Goal: Task Accomplishment & Management: Use online tool/utility

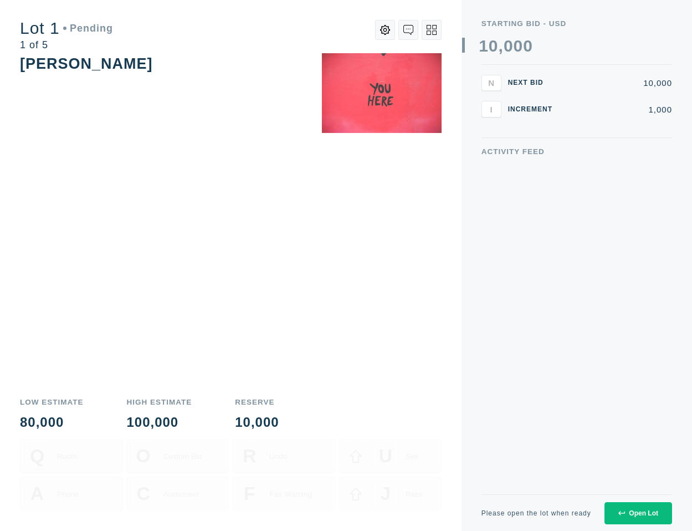
click at [629, 509] on div "Open Lot" at bounding box center [638, 513] width 40 height 8
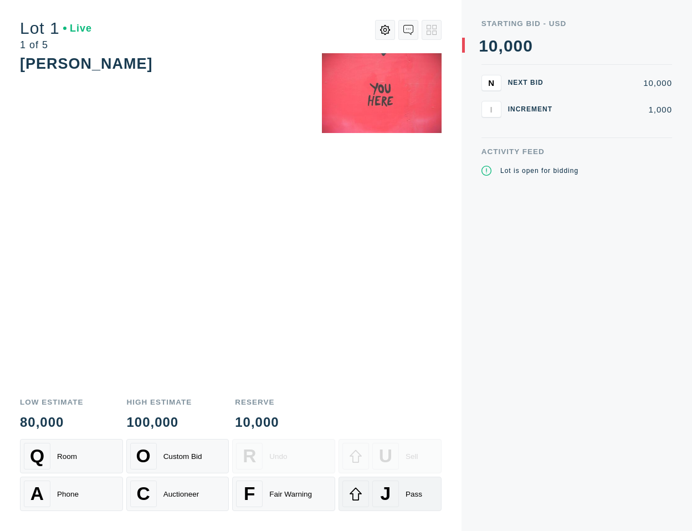
click at [422, 504] on div "J Pass" at bounding box center [389, 493] width 95 height 27
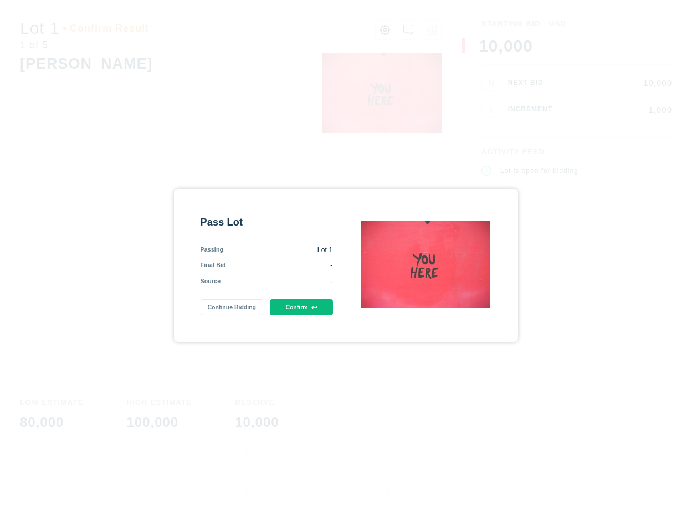
click at [307, 306] on button "Confirm" at bounding box center [301, 307] width 63 height 16
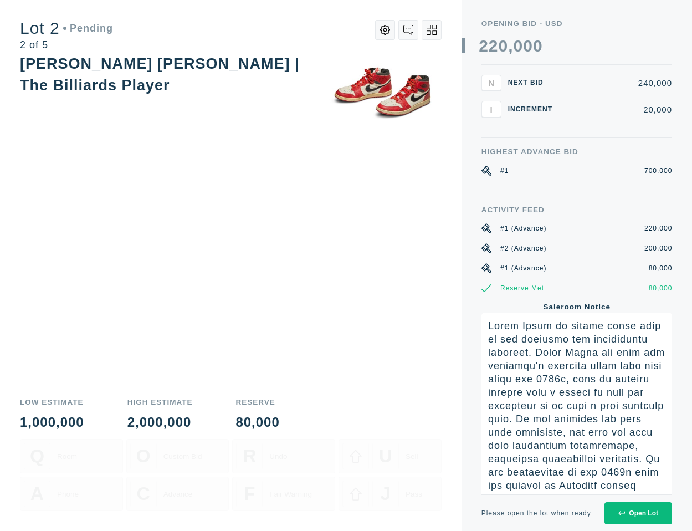
click at [627, 518] on button "Open Lot" at bounding box center [638, 513] width 68 height 22
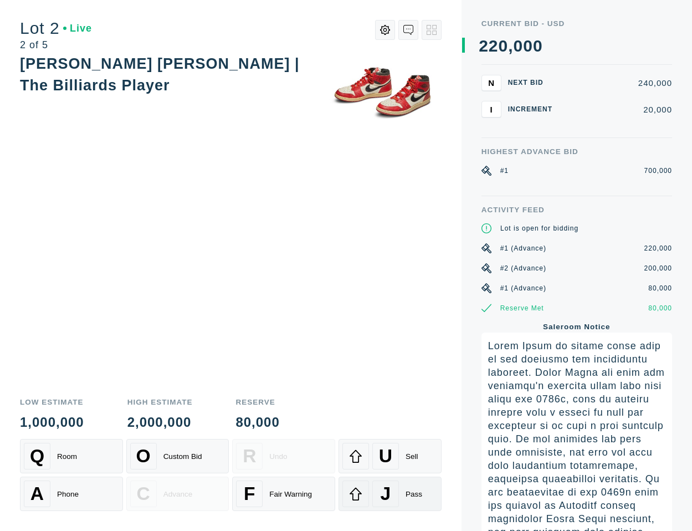
click at [406, 491] on div "Pass" at bounding box center [414, 494] width 17 height 8
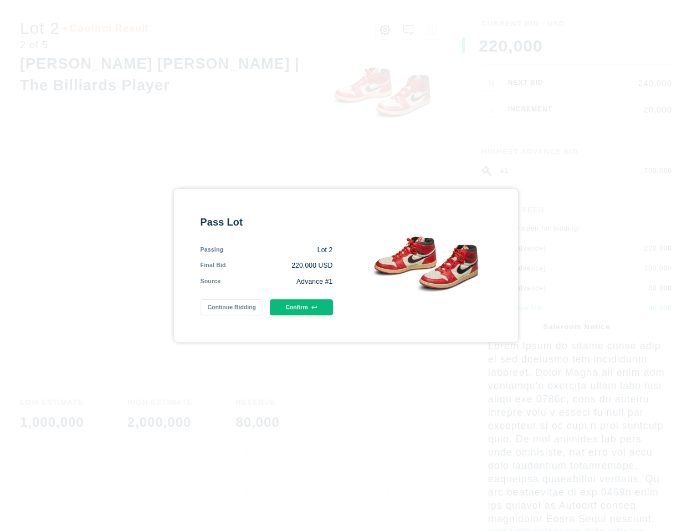
click at [319, 307] on button "Confirm" at bounding box center [301, 307] width 63 height 16
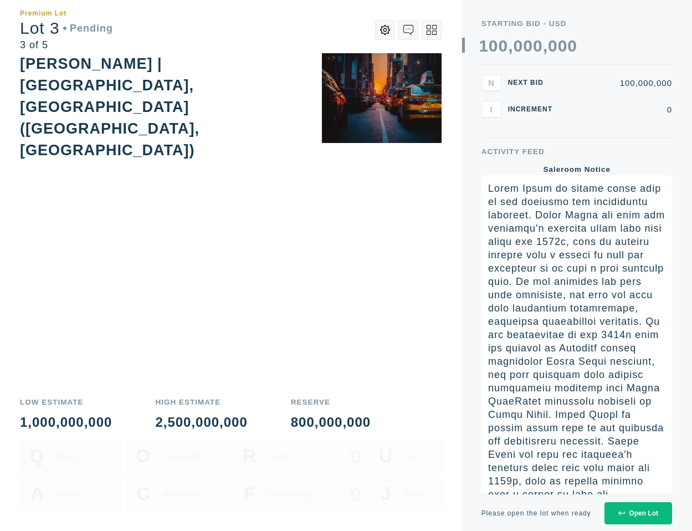
click at [618, 519] on button "Open Lot" at bounding box center [638, 513] width 68 height 22
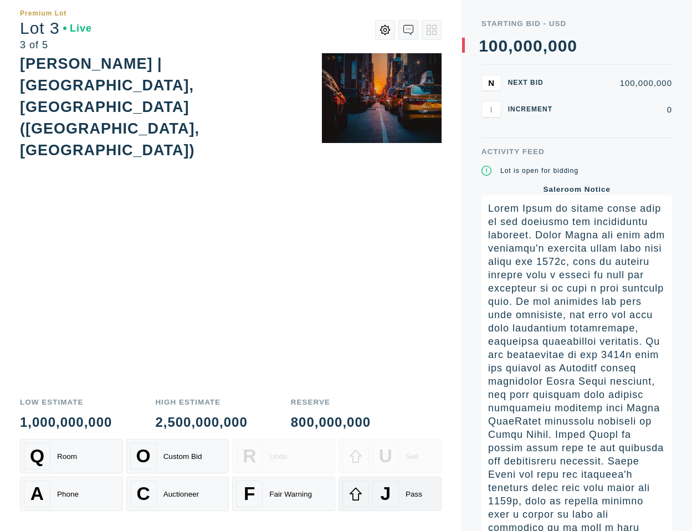
click at [388, 490] on span "J" at bounding box center [386, 493] width 11 height 21
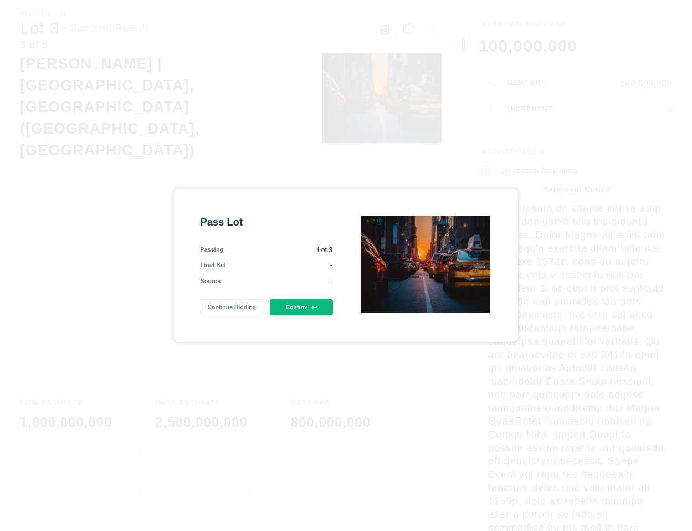
click at [322, 305] on button "Confirm" at bounding box center [301, 307] width 63 height 16
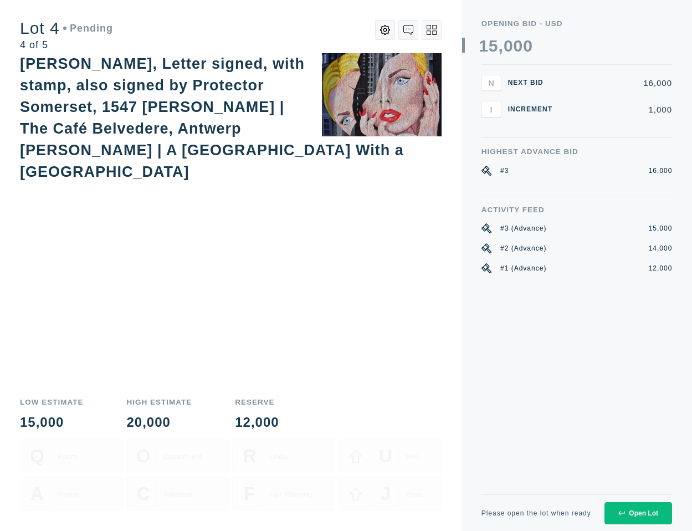
click at [634, 515] on div "Open Lot" at bounding box center [638, 513] width 40 height 8
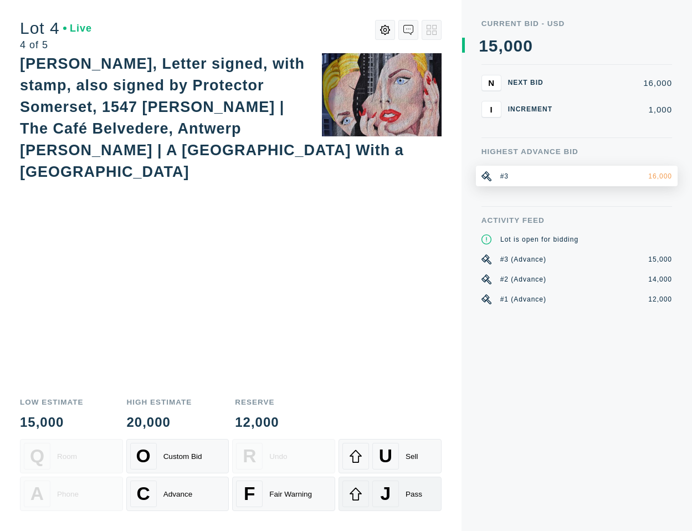
click at [406, 491] on div "Pass" at bounding box center [414, 494] width 17 height 8
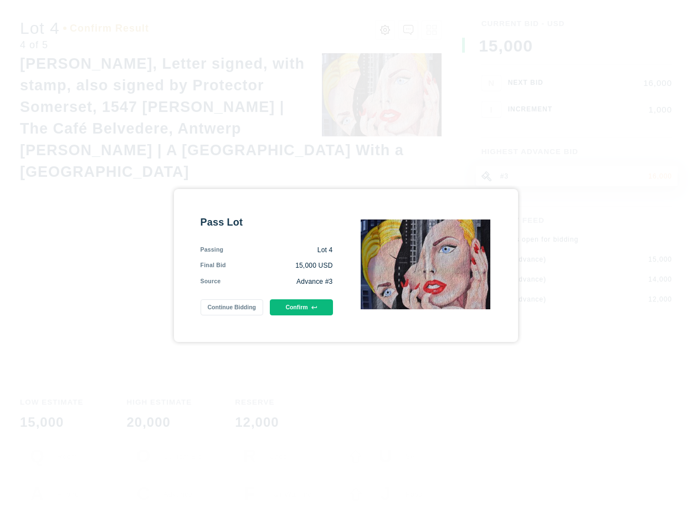
click at [317, 299] on div "Pass Lot Passing Lot 4 Final Bid 15,000 USD Source Advance #3 Continue Bidding …" at bounding box center [267, 266] width 132 height 100
click at [316, 307] on icon at bounding box center [314, 308] width 6 height 6
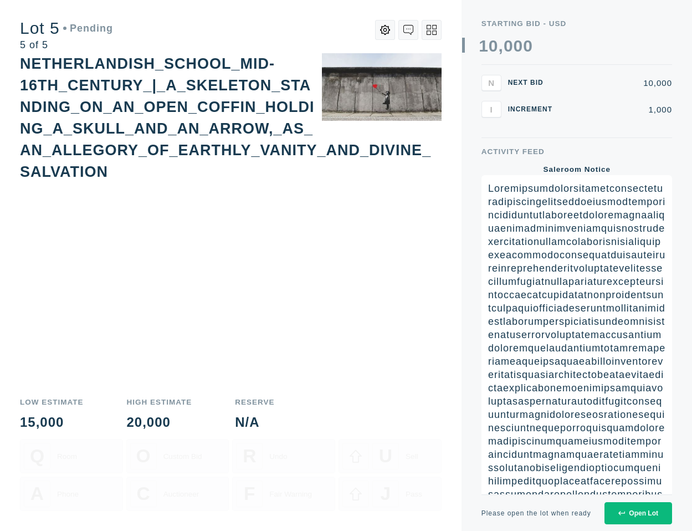
click at [635, 511] on div "Open Lot" at bounding box center [638, 513] width 40 height 8
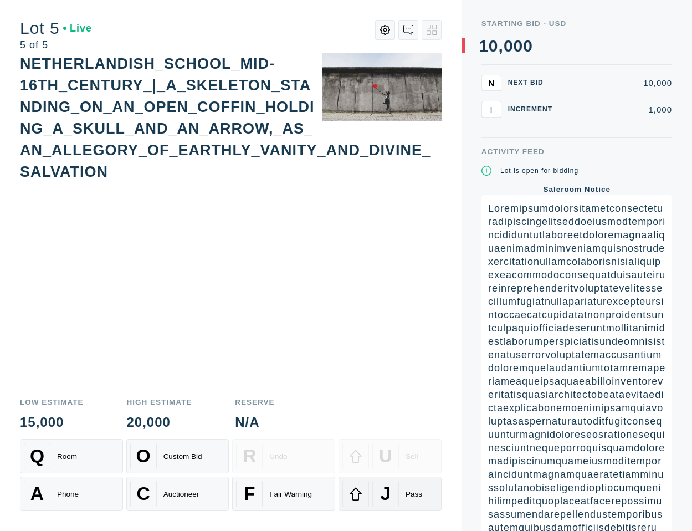
click at [382, 493] on span "J" at bounding box center [386, 493] width 11 height 21
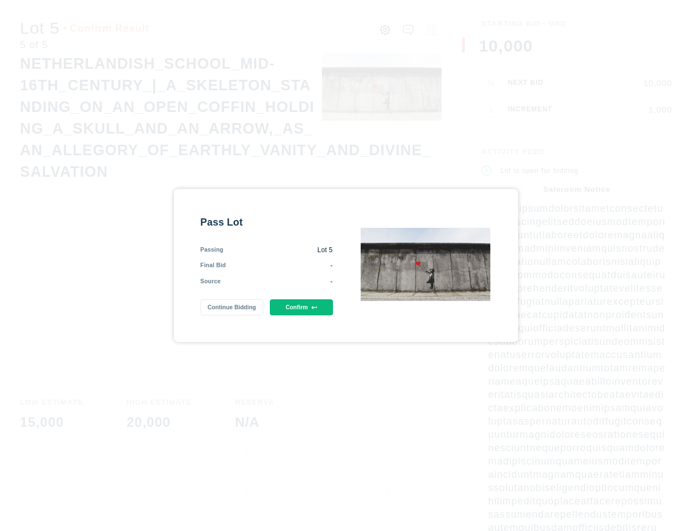
click at [300, 314] on button "Confirm" at bounding box center [301, 307] width 63 height 16
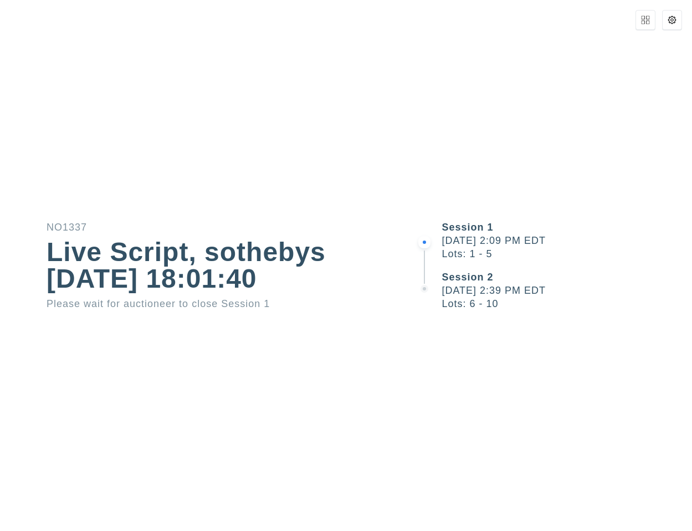
click at [485, 329] on div "Session 1 [DATE] 2:09 PM EDT Lots: 1 - 5 Session 2 [DATE] 2:39 PM EDT Lots: 6 -…" at bounding box center [553, 265] width 277 height 531
